Goal: Find specific page/section: Find specific page/section

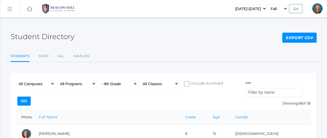
scroll to position [162, 0]
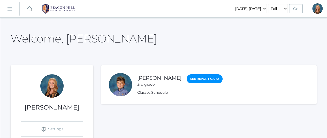
click at [9, 9] on rect at bounding box center [9, 9] width 8 height 8
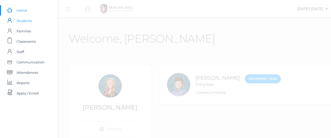
click at [24, 19] on span "Students" at bounding box center [24, 20] width 15 height 10
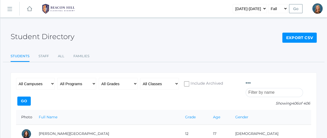
scroll to position [28, 0]
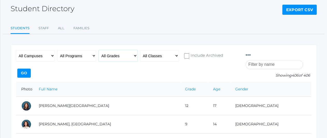
click at [124, 56] on select "All Grades Grammar - Kindergarten - 1st Grade - 2nd Grade - 3rd Grade - 4th Gra…" at bounding box center [118, 56] width 39 height 12
click at [169, 54] on select "All Classes Grammar - *KIND - Kindergarten AM - *KIND - Kindergarten PM - *KNDC…" at bounding box center [159, 56] width 39 height 12
click at [129, 53] on select "All Grades Grammar - Kindergarten - 1st Grade - 2nd Grade - 3rd Grade - 4th Gra…" at bounding box center [118, 56] width 39 height 12
click at [99, 50] on select "All Grades Grammar - Kindergarten - 1st Grade - 2nd Grade - 3rd Grade - 4th Gra…" at bounding box center [118, 56] width 39 height 12
click at [123, 55] on select "All Grades Grammar - Kindergarten - 1st Grade - 2nd Grade - 3rd Grade - 4th Gra…" at bounding box center [118, 56] width 39 height 12
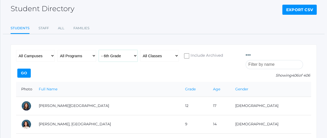
select select "logic"
click at [99, 50] on select "All Grades Grammar - Kindergarten - 1st Grade - 2nd Grade - 3rd Grade - 4th Gra…" at bounding box center [118, 56] width 39 height 12
click at [31, 68] on input "Go" at bounding box center [23, 72] width 13 height 9
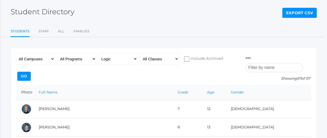
scroll to position [23, 0]
